Goal: Task Accomplishment & Management: Manage account settings

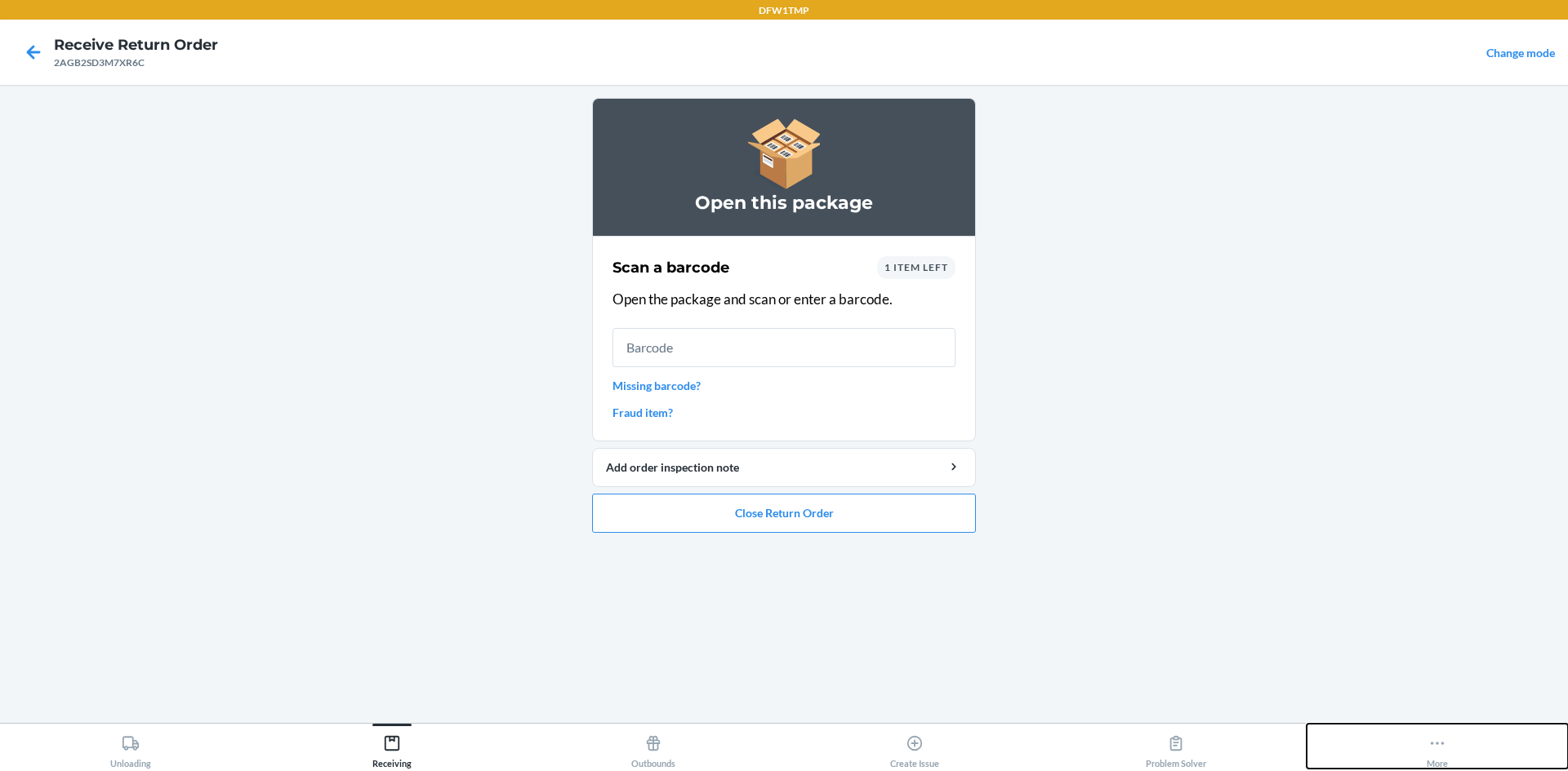
click at [1292, 748] on div "More" at bounding box center [1437, 748] width 21 height 41
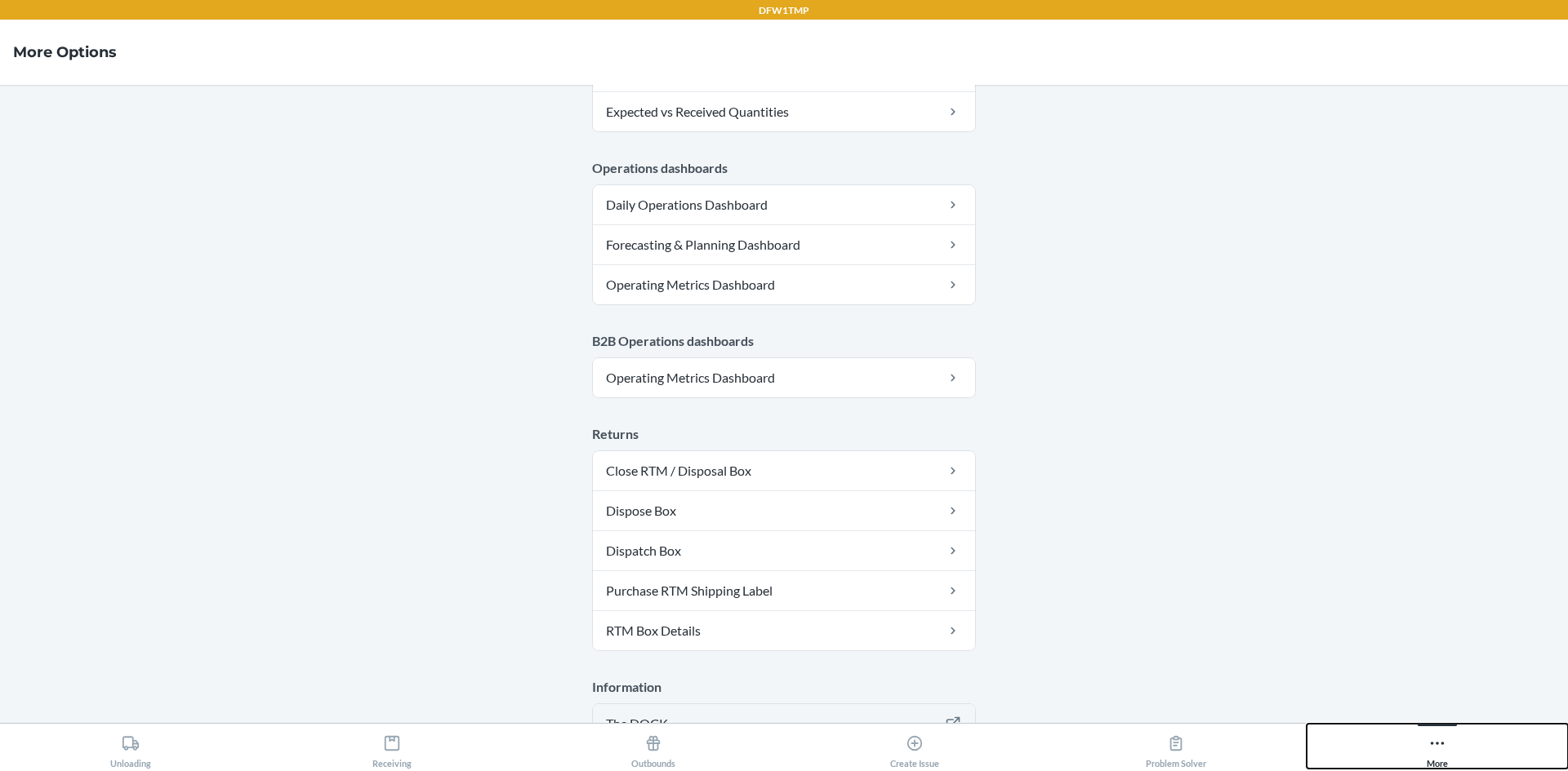
scroll to position [838, 0]
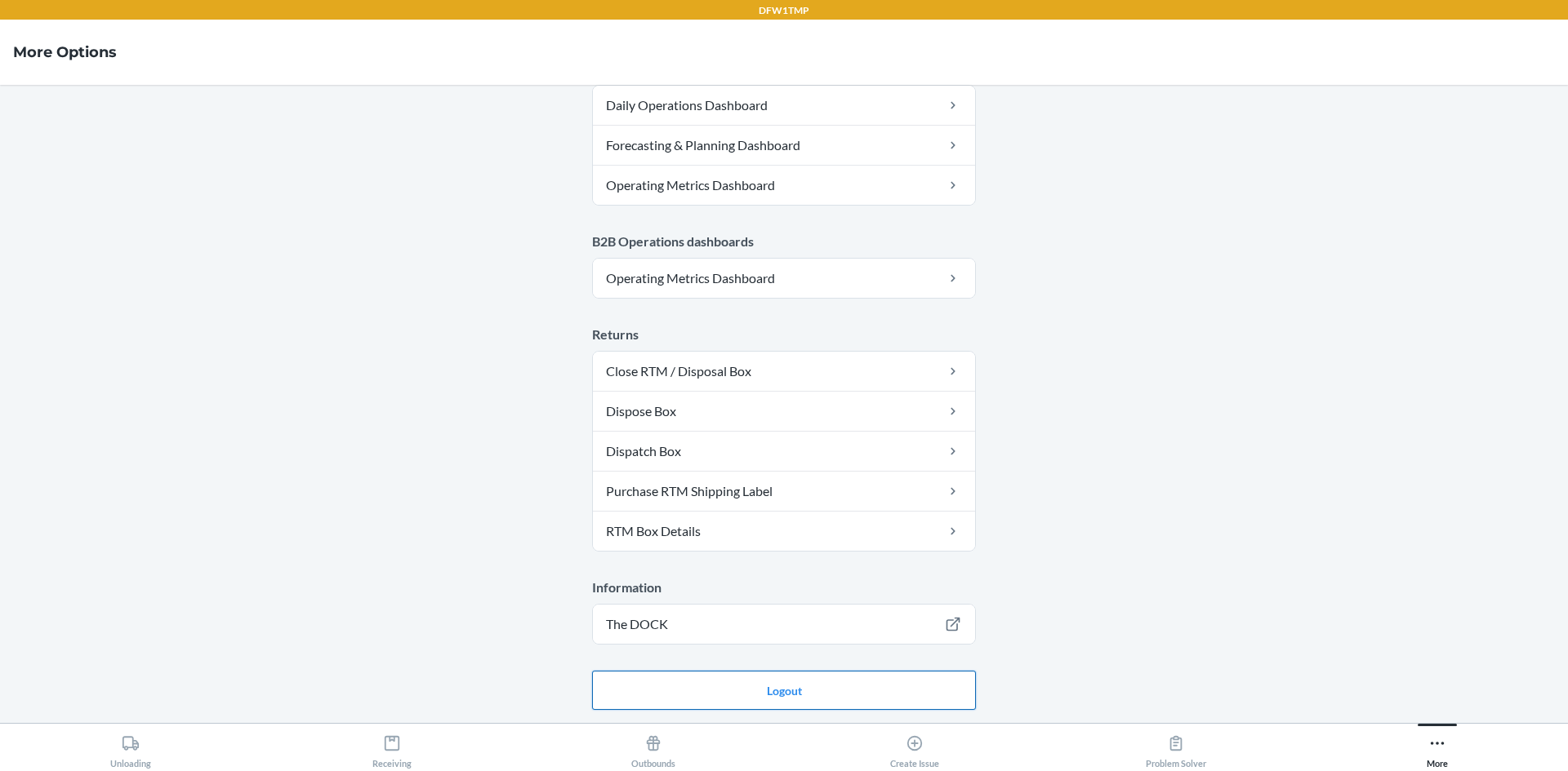
click at [843, 704] on button "Logout" at bounding box center [784, 691] width 384 height 39
